Goal: Task Accomplishment & Management: Manage account settings

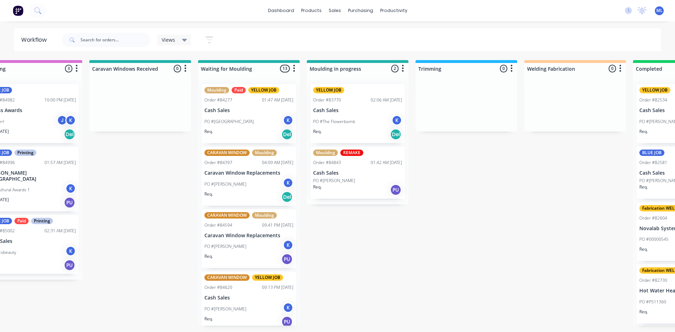
scroll to position [0, 1018]
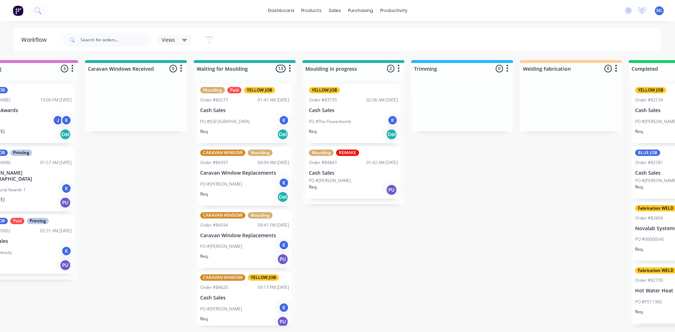
click at [252, 115] on div "PO #[GEOGRAPHIC_DATA] K" at bounding box center [244, 121] width 89 height 13
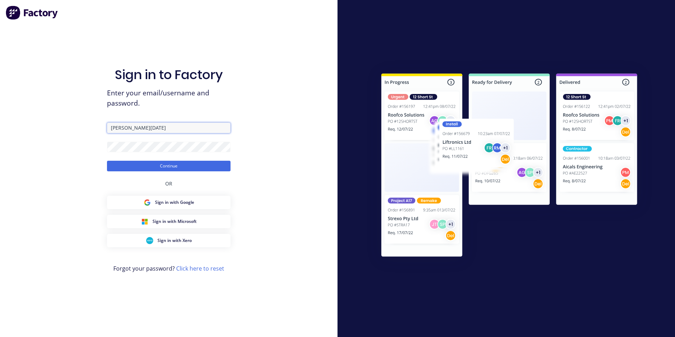
click at [138, 127] on input "[PERSON_NAME][DATE]" at bounding box center [169, 128] width 124 height 11
drag, startPoint x: 137, startPoint y: 127, endPoint x: 102, endPoint y: 129, distance: 35.0
click at [102, 129] on div "Sign in to Factory Enter your email/username and password. [PERSON_NAME][DATE] …" at bounding box center [169, 168] width 338 height 337
type input "[EMAIL_ADDRESS][DOMAIN_NAME]"
click at [180, 164] on button "Continue" at bounding box center [169, 166] width 124 height 11
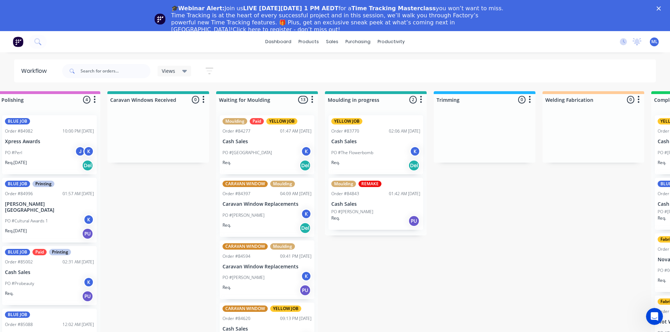
scroll to position [0, 994]
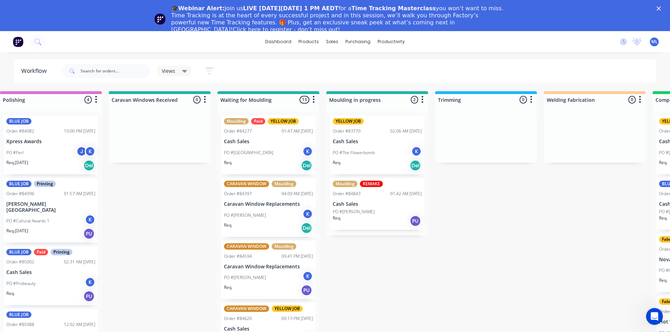
click at [277, 148] on div "PO #[GEOGRAPHIC_DATA] K" at bounding box center [268, 152] width 89 height 13
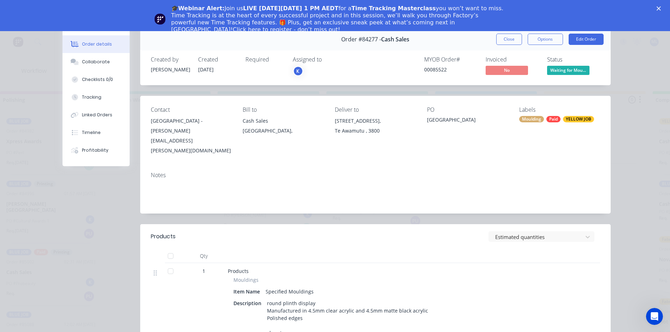
scroll to position [0, 0]
click at [502, 39] on button "Close" at bounding box center [509, 39] width 26 height 11
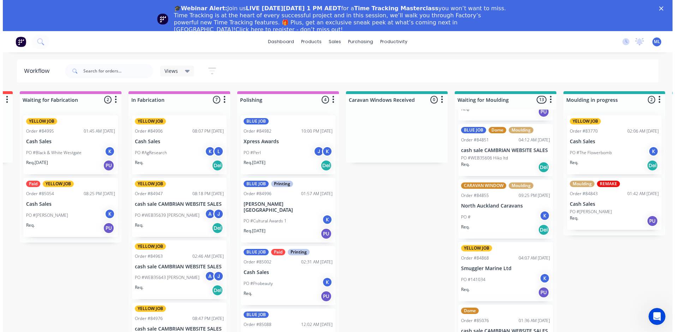
scroll to position [0, 767]
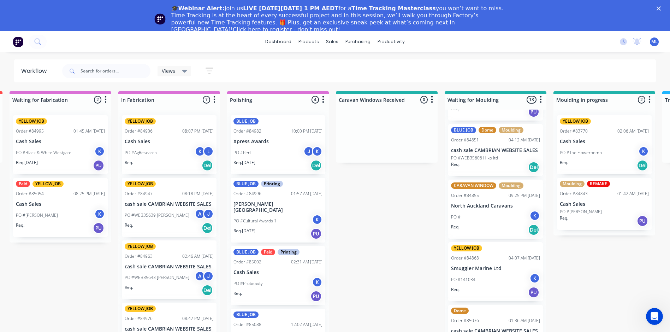
click at [661, 8] on polygon "Close" at bounding box center [659, 8] width 4 height 4
